Goal: Ask a question: Seek information or help from site administrators or community

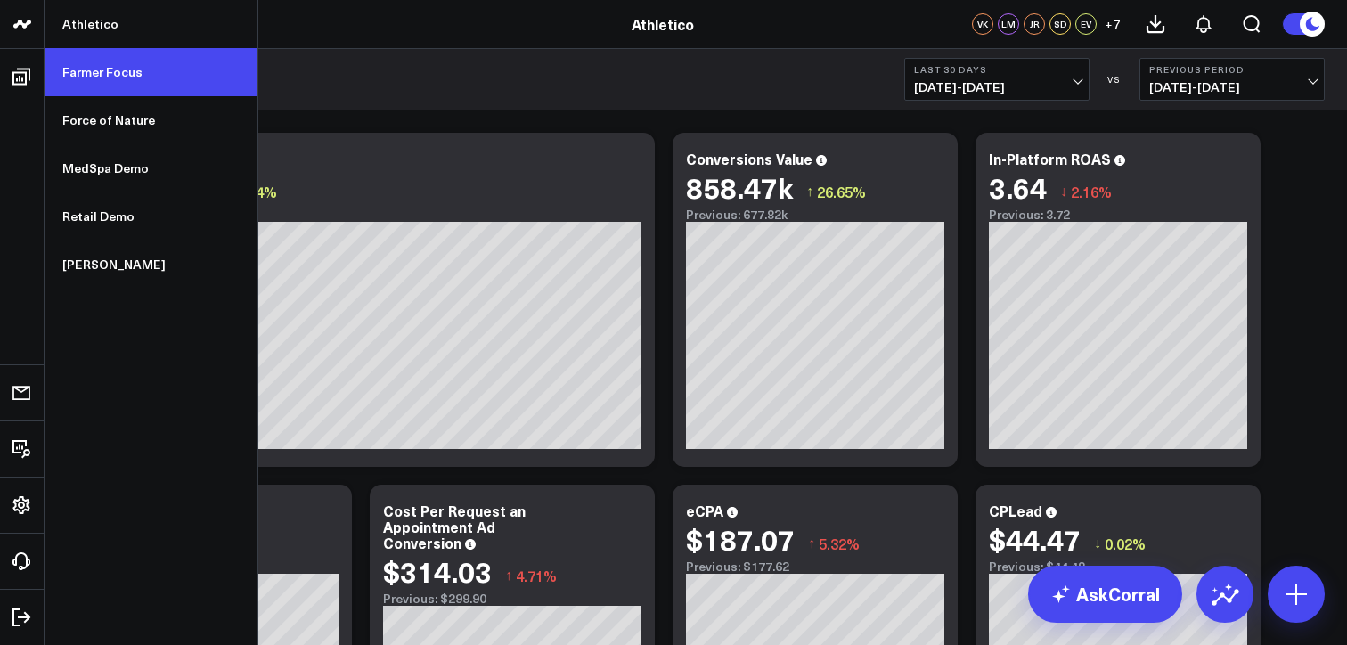
click at [103, 74] on link "Farmer Focus" at bounding box center [151, 72] width 213 height 48
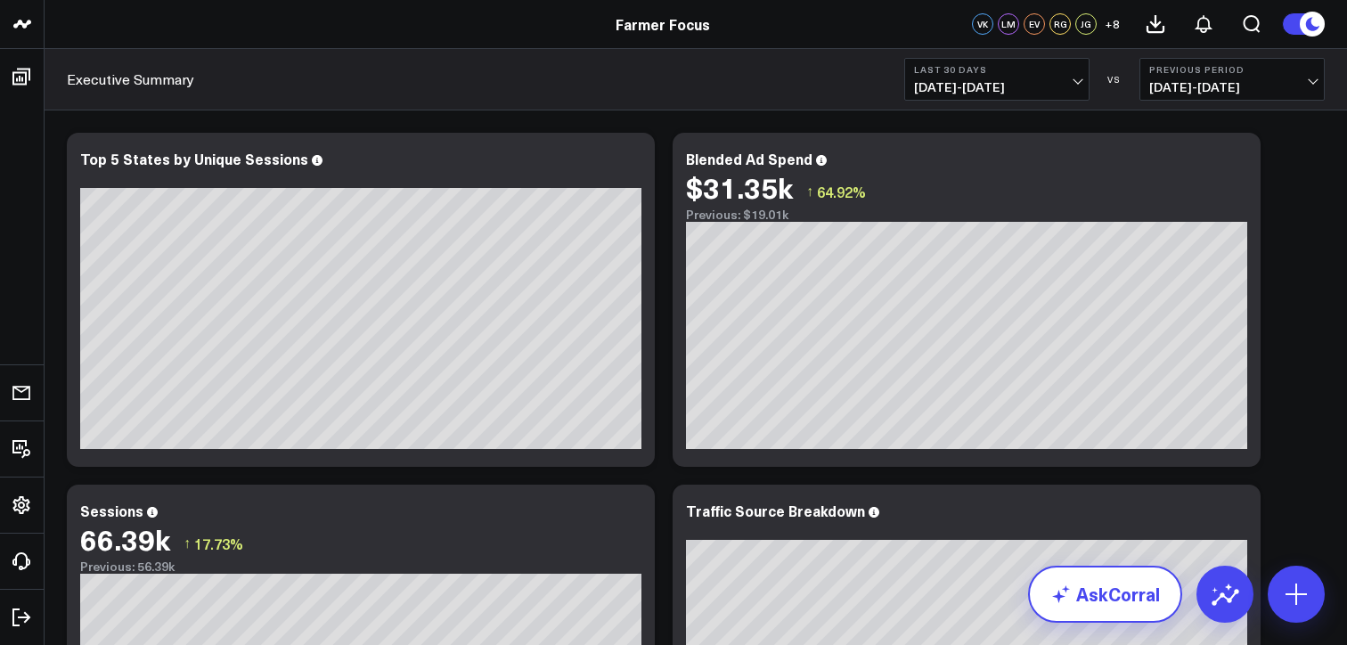
click at [1133, 596] on link "AskCorral" at bounding box center [1105, 594] width 154 height 57
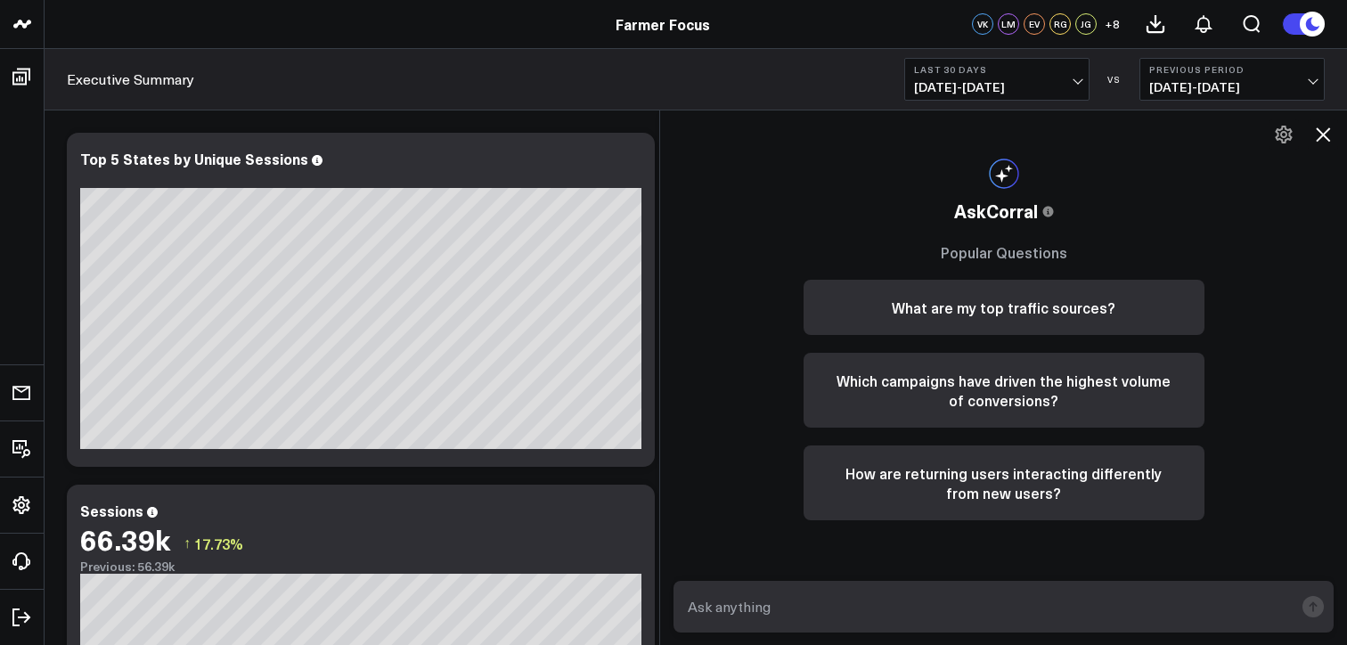
click at [1024, 603] on textarea at bounding box center [989, 607] width 610 height 32
type textarea "what were my margins over the last 4 months?"
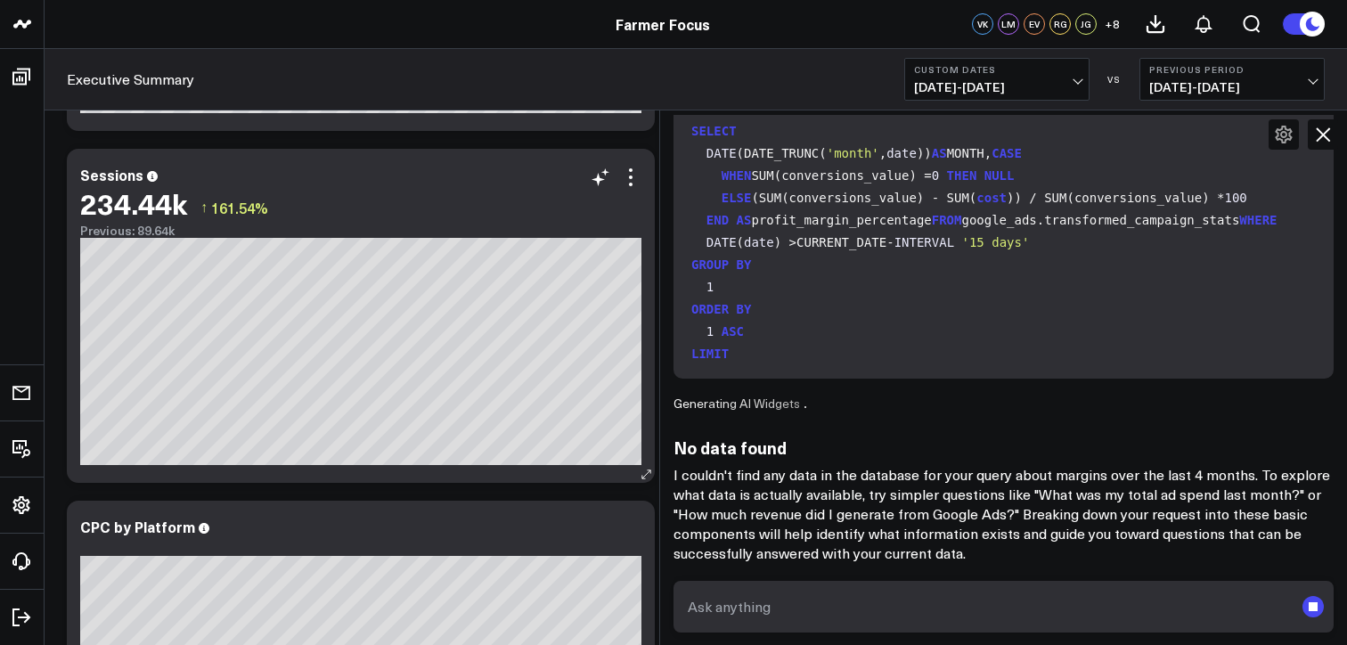
scroll to position [642, 0]
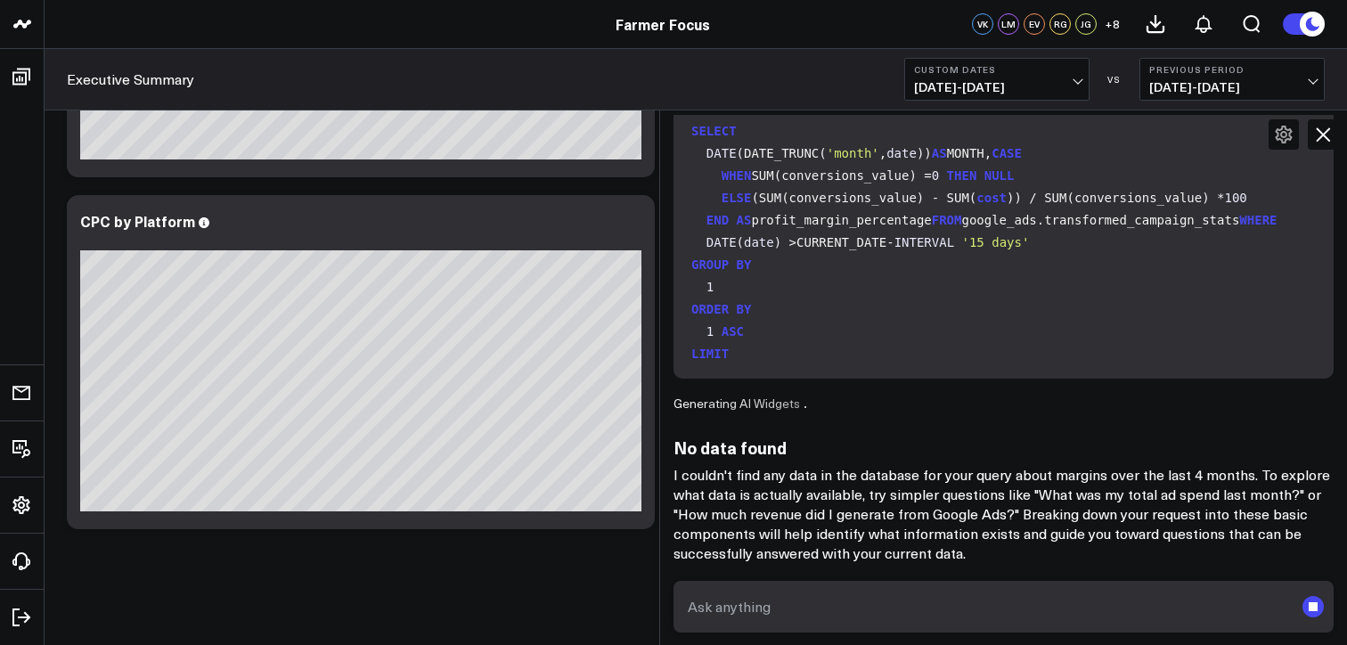
click at [1328, 135] on icon at bounding box center [1323, 134] width 21 height 21
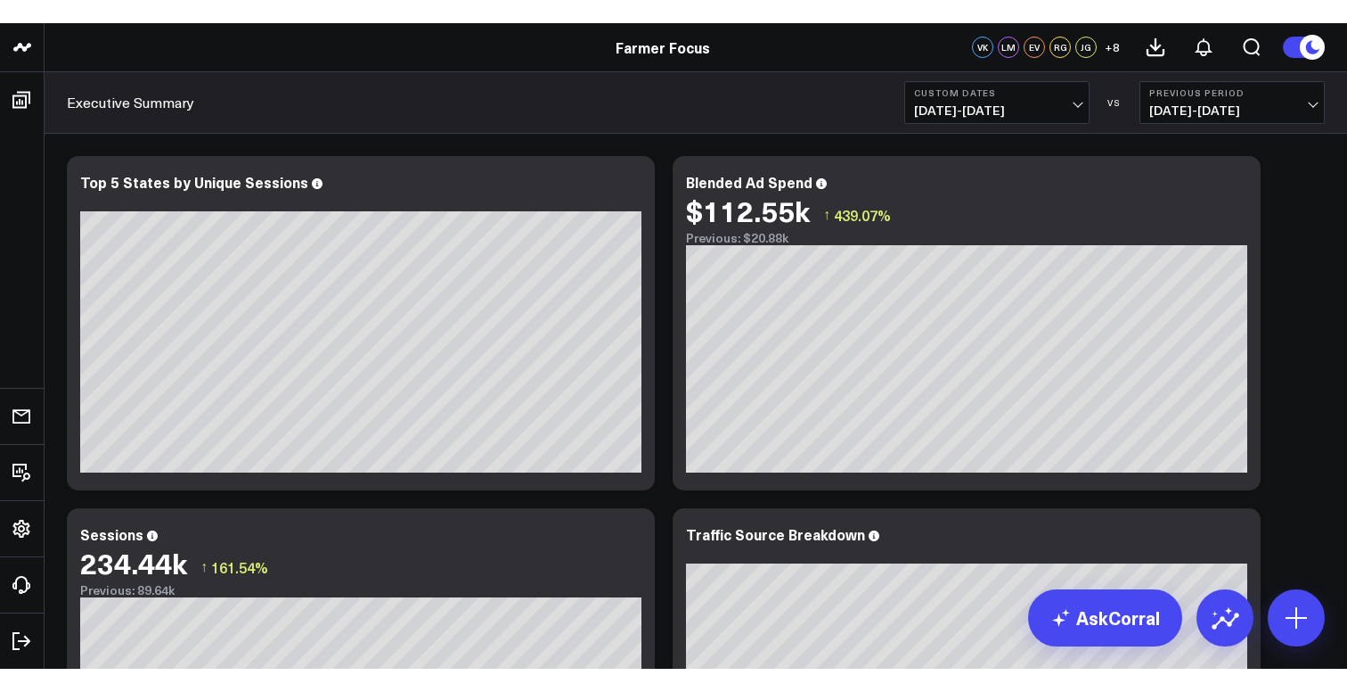
scroll to position [1440, 0]
